Goal: Transaction & Acquisition: Obtain resource

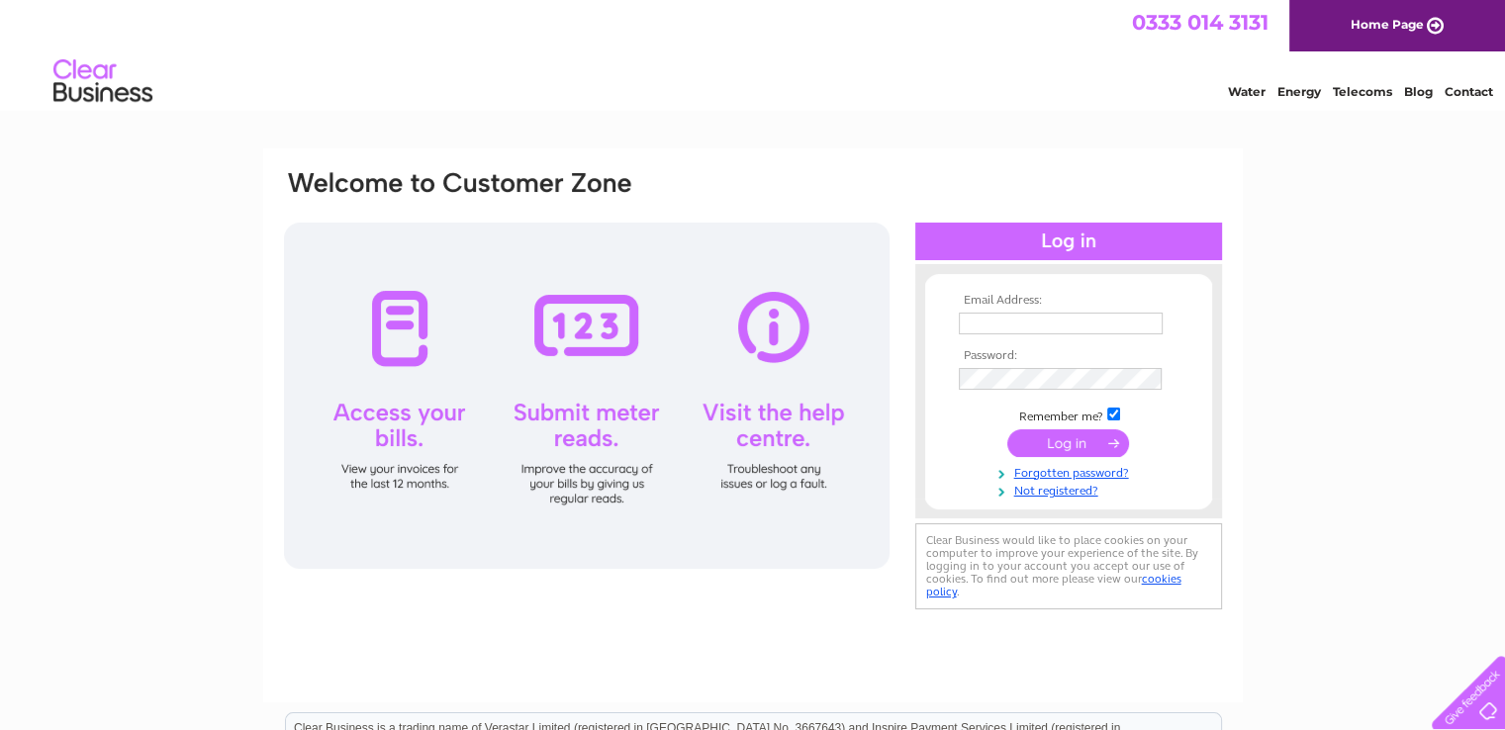
click at [990, 313] on td at bounding box center [1069, 324] width 230 height 32
click at [991, 318] on input "text" at bounding box center [1062, 325] width 206 height 24
type input "dengxiaofang97@gmail.com"
click at [1007, 430] on input "submit" at bounding box center [1068, 444] width 122 height 28
click at [1120, 416] on input "checkbox" at bounding box center [1113, 416] width 13 height 13
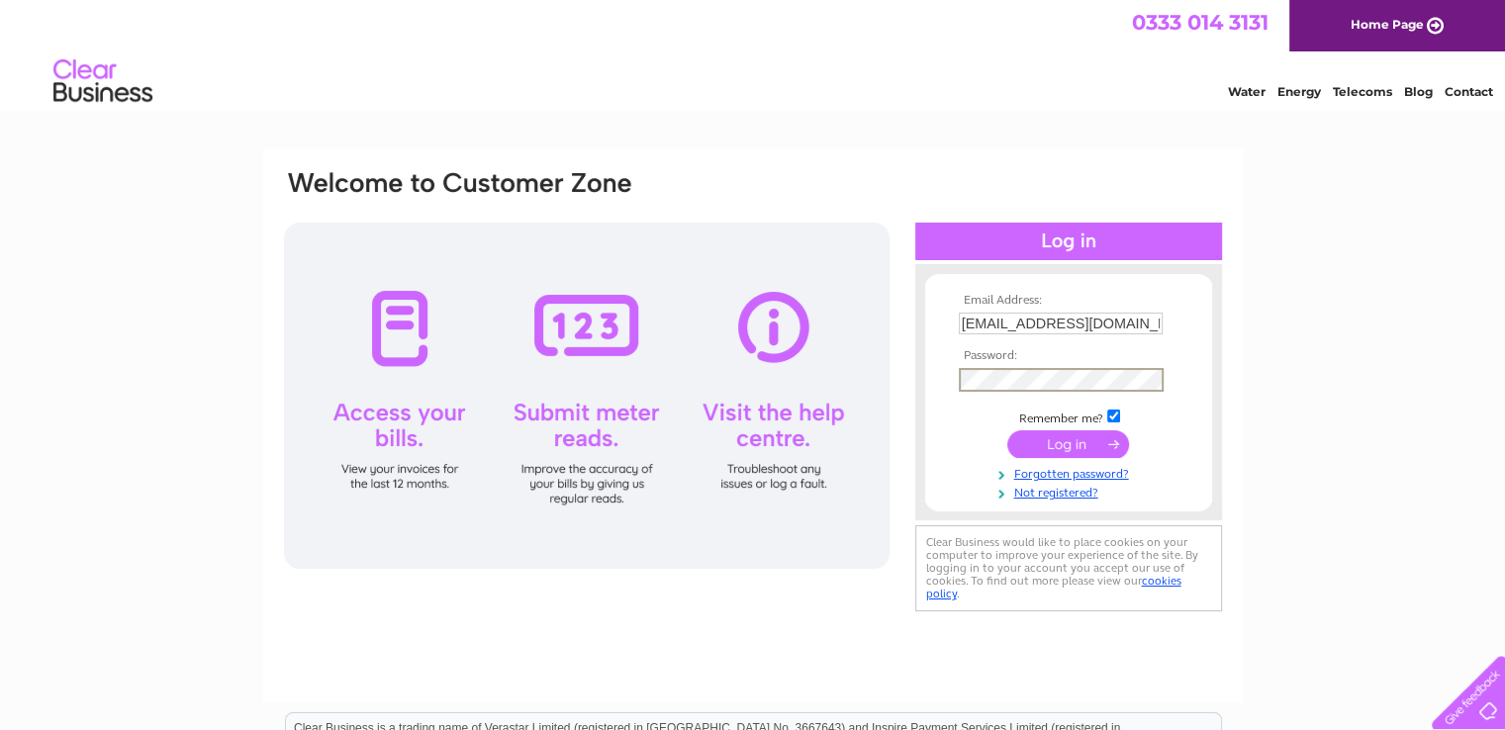
checkbox input "false"
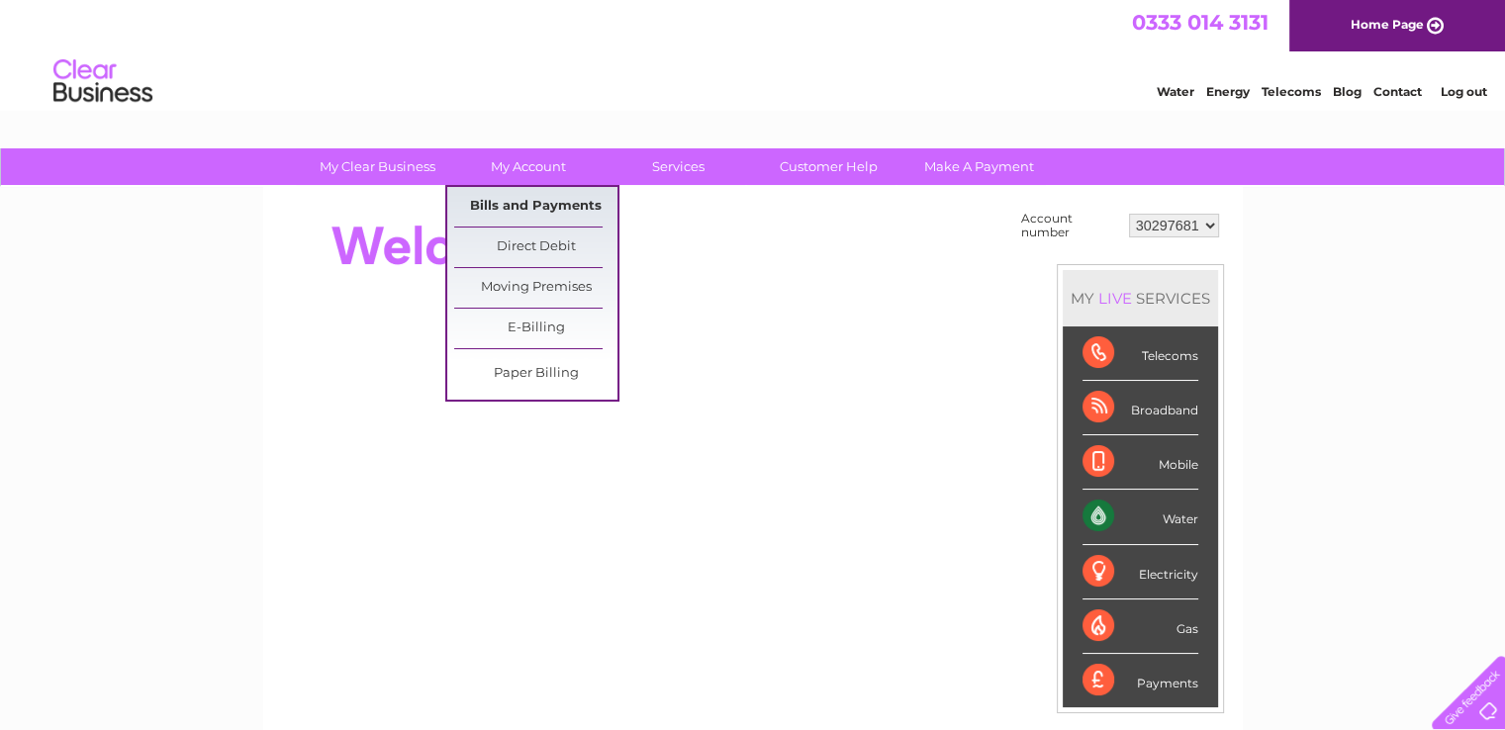
click at [541, 207] on link "Bills and Payments" at bounding box center [535, 207] width 163 height 40
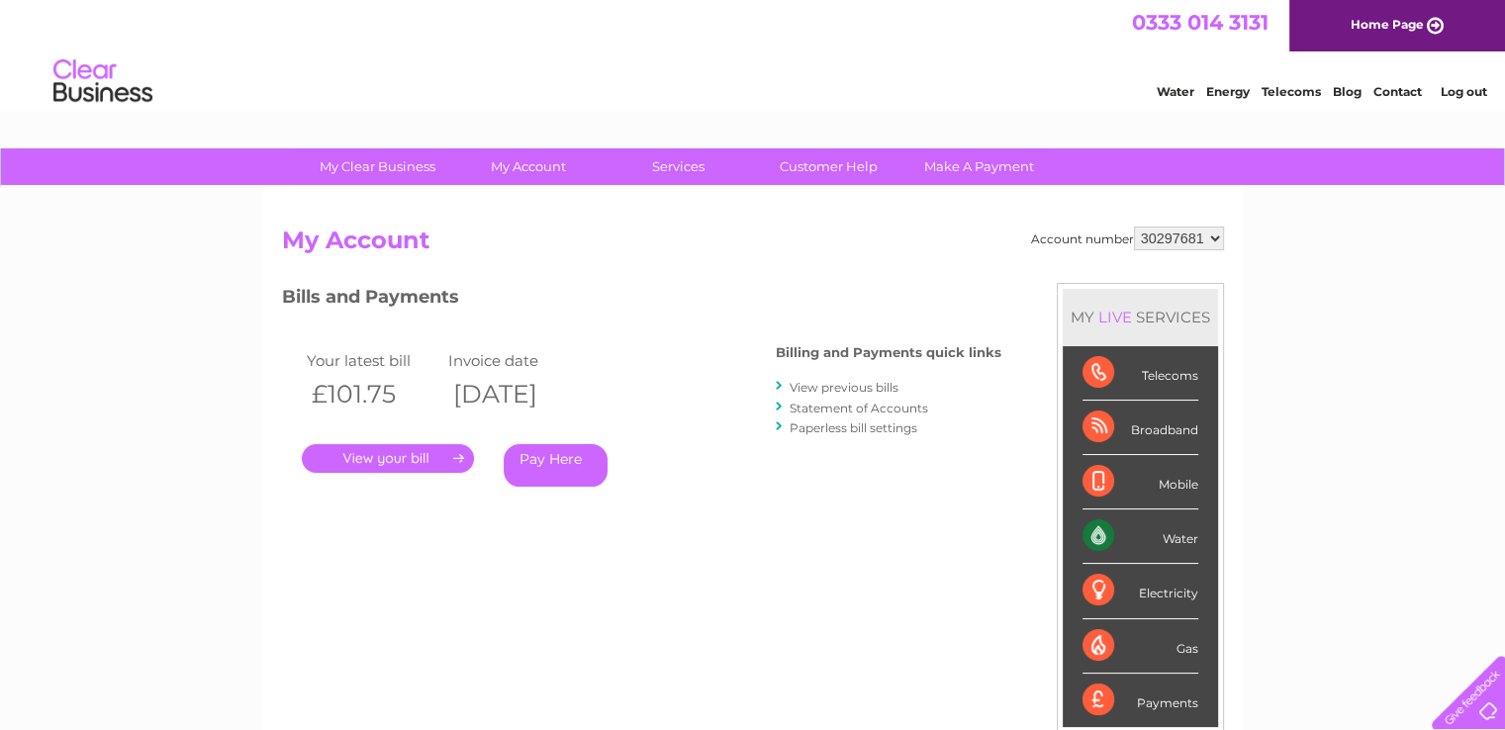
click at [400, 459] on link "." at bounding box center [388, 458] width 172 height 29
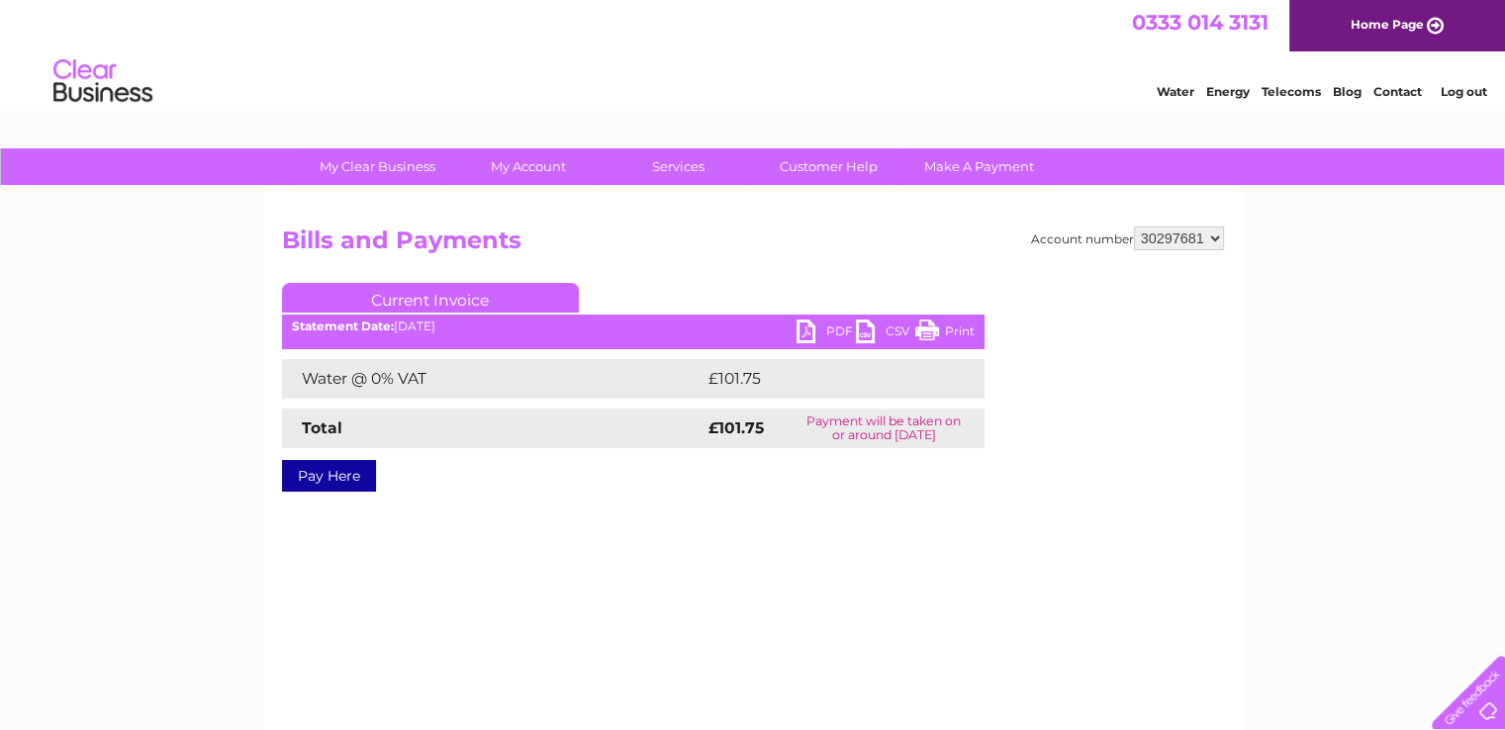
click at [822, 332] on link "PDF" at bounding box center [826, 334] width 59 height 29
click at [1461, 92] on link "Log out" at bounding box center [1463, 91] width 47 height 15
